Goal: Use online tool/utility: Utilize a website feature to perform a specific function

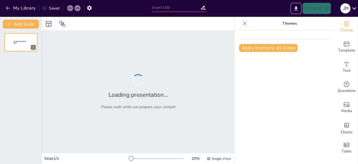
type input "Imported Nordic Meeting 2025 - [GEOGRAPHIC_DATA]pptx"
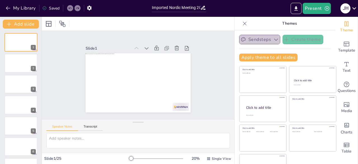
click at [273, 40] on icon "button" at bounding box center [276, 40] width 6 height 6
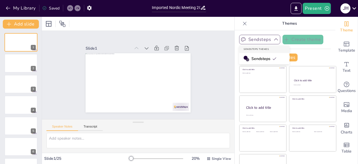
click at [273, 39] on icon "button" at bounding box center [276, 40] width 6 height 6
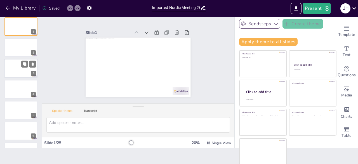
click at [22, 72] on div at bounding box center [21, 68] width 34 height 19
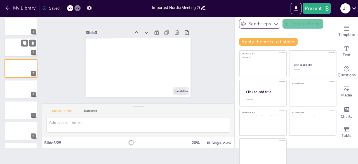
click at [20, 53] on div at bounding box center [21, 47] width 34 height 19
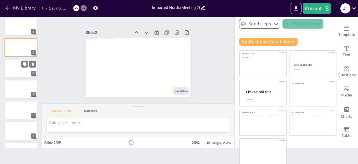
click at [20, 65] on div at bounding box center [21, 68] width 34 height 19
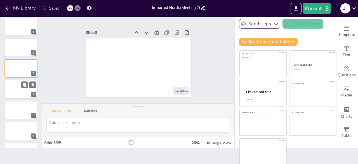
click at [20, 85] on div at bounding box center [21, 88] width 34 height 19
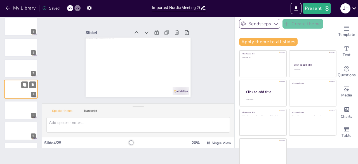
scroll to position [8, 0]
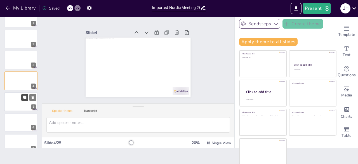
click at [22, 99] on button at bounding box center [24, 97] width 7 height 7
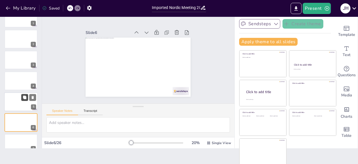
scroll to position [50, 0]
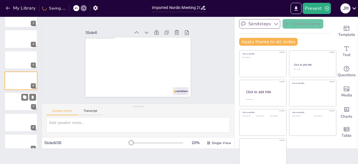
click at [19, 105] on div at bounding box center [21, 101] width 34 height 19
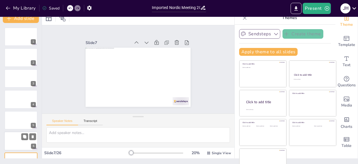
scroll to position [0, 0]
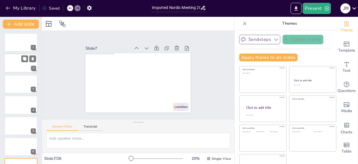
click at [18, 61] on div at bounding box center [21, 63] width 34 height 19
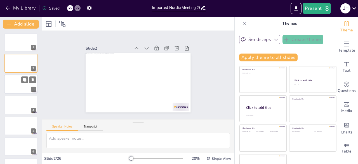
click at [20, 80] on div at bounding box center [21, 83] width 34 height 19
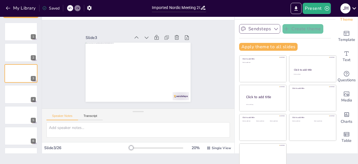
scroll to position [16, 0]
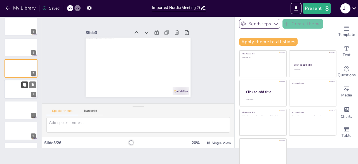
click at [23, 84] on icon at bounding box center [24, 84] width 3 height 3
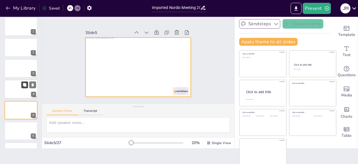
scroll to position [29, 0]
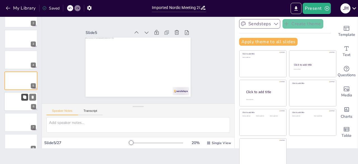
click at [22, 98] on button at bounding box center [24, 96] width 7 height 7
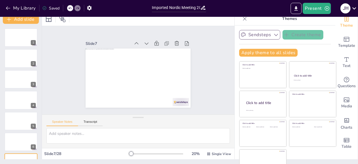
scroll to position [0, 0]
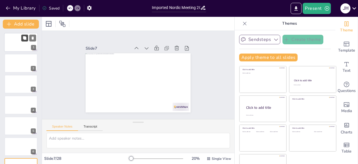
click at [22, 40] on button at bounding box center [24, 37] width 7 height 7
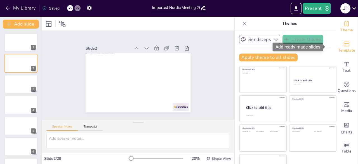
click at [338, 48] on span "Template" at bounding box center [346, 50] width 17 height 6
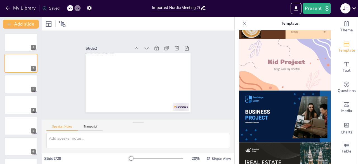
scroll to position [409, 0]
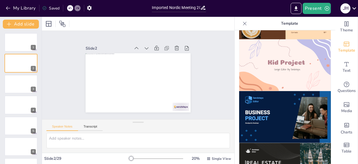
click at [273, 91] on img at bounding box center [285, 117] width 92 height 52
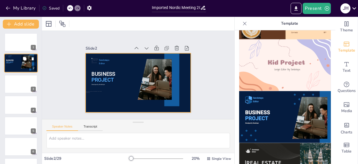
drag, startPoint x: 20, startPoint y: 63, endPoint x: 17, endPoint y: 63, distance: 3.7
click at [17, 63] on div at bounding box center [21, 63] width 34 height 19
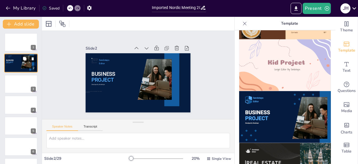
click at [33, 58] on icon at bounding box center [33, 58] width 2 height 3
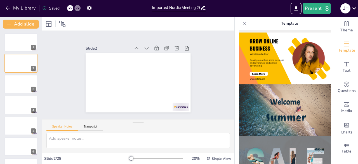
scroll to position [0, 0]
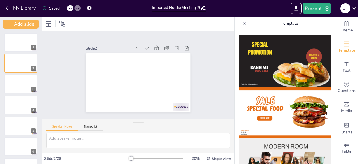
click at [200, 8] on icon at bounding box center [203, 8] width 6 height 6
click at [20, 39] on div at bounding box center [21, 42] width 34 height 19
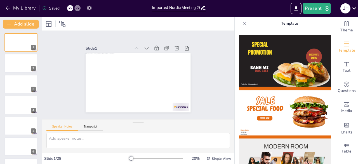
click at [91, 8] on icon "button" at bounding box center [89, 8] width 4 height 5
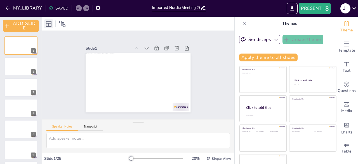
click at [48, 23] on icon at bounding box center [49, 24] width 6 height 6
click at [77, 24] on div at bounding box center [138, 24] width 192 height 14
click at [326, 8] on icon "button" at bounding box center [327, 9] width 6 height 6
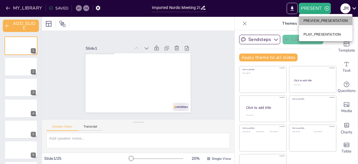
click at [323, 18] on li "PREVIEW_PRESENTATION" at bounding box center [325, 20] width 53 height 9
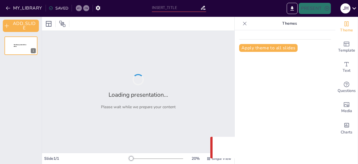
type input "Imported Nordic Meeting 2025 - [GEOGRAPHIC_DATA]pptx"
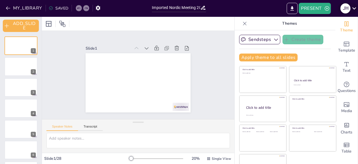
click at [353, 9] on icon at bounding box center [354, 8] width 8 height 8
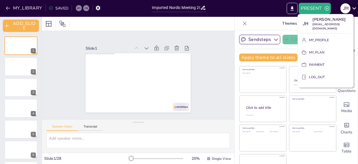
click at [353, 9] on div at bounding box center [179, 82] width 358 height 164
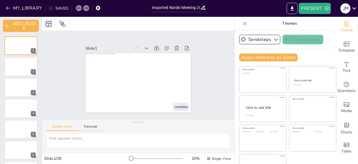
click at [49, 25] on icon at bounding box center [49, 24] width 6 height 6
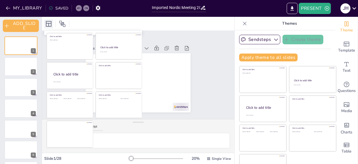
click at [49, 25] on icon at bounding box center [49, 24] width 6 height 6
click at [149, 23] on div at bounding box center [138, 24] width 192 height 14
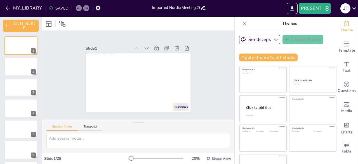
scroll to position [16, 0]
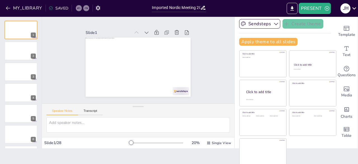
click at [97, 9] on icon "button" at bounding box center [98, 8] width 4 height 5
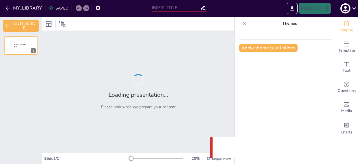
type input "Imported Nordic Meeting 2025 - [GEOGRAPHIC_DATA]pptx"
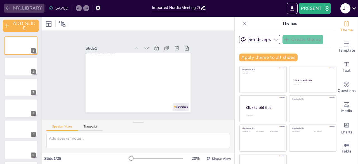
click at [24, 10] on button "MY_LIBRARY" at bounding box center [24, 8] width 40 height 9
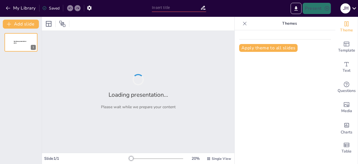
type input "Strategic Priorities for a Future Without Intestinal Diseases: A Roadmap for [G…"
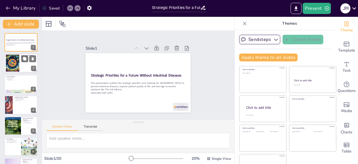
click at [26, 65] on div at bounding box center [21, 63] width 34 height 19
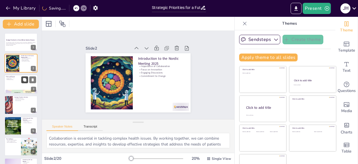
click at [23, 79] on icon at bounding box center [24, 79] width 3 height 3
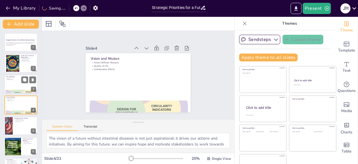
scroll to position [8, 0]
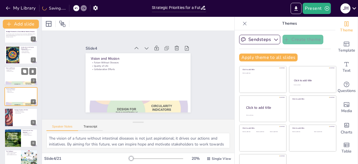
click at [13, 76] on div at bounding box center [21, 75] width 34 height 19
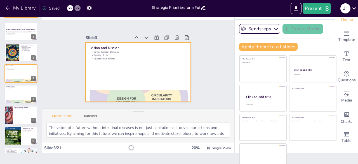
scroll to position [16, 0]
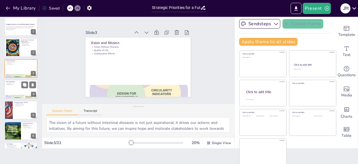
click at [16, 89] on div at bounding box center [21, 88] width 34 height 19
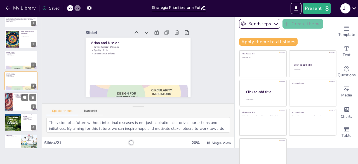
click at [18, 103] on div at bounding box center [21, 101] width 34 height 19
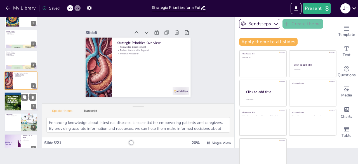
click at [25, 104] on div at bounding box center [21, 101] width 34 height 19
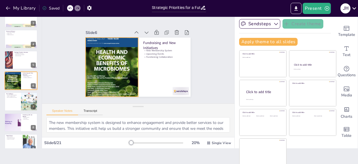
click at [104, 74] on div at bounding box center [144, 32] width 91 height 82
click at [15, 103] on div at bounding box center [21, 101] width 34 height 19
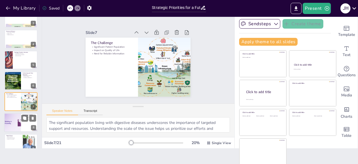
scroll to position [71, 0]
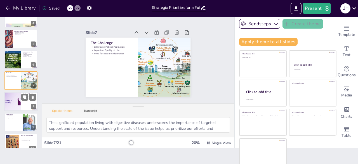
click at [13, 105] on div at bounding box center [13, 101] width 36 height 19
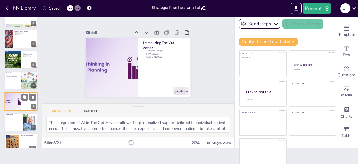
scroll to position [92, 0]
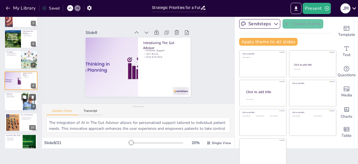
click at [13, 105] on div at bounding box center [21, 101] width 34 height 19
type textarea "Targeting a diverse audience ensures that The Gut Advisor meets the needs of va…"
